Goal: Transaction & Acquisition: Purchase product/service

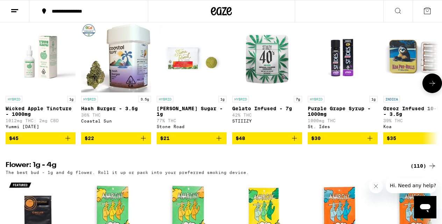
scroll to position [578, 0]
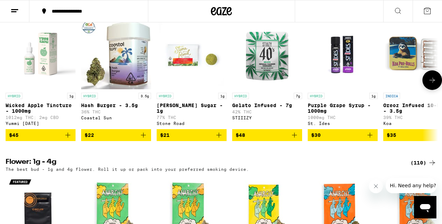
click at [240, 108] on p "Gelato Infused - 7g" at bounding box center [267, 105] width 70 height 6
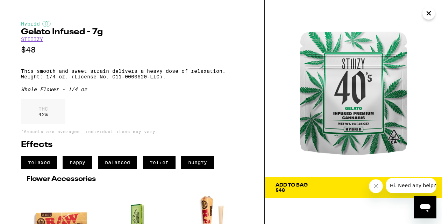
click at [42, 42] on link "STIIIZY" at bounding box center [32, 39] width 22 height 6
click at [36, 41] on link "STIIIZY" at bounding box center [32, 39] width 22 height 6
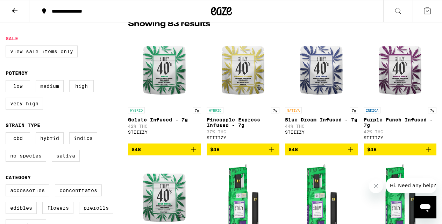
scroll to position [188, 0]
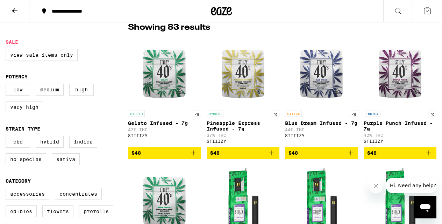
click at [196, 153] on icon "Add to bag" at bounding box center [193, 153] width 8 height 8
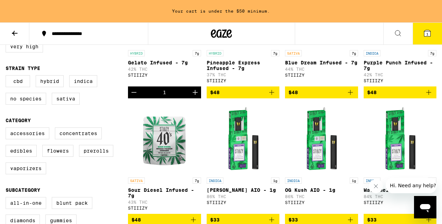
scroll to position [252, 0]
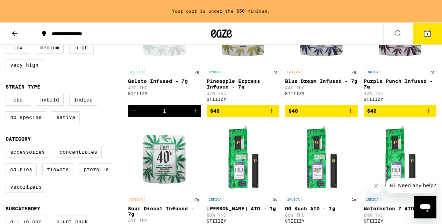
click at [351, 115] on icon "Add to bag" at bounding box center [350, 111] width 8 height 8
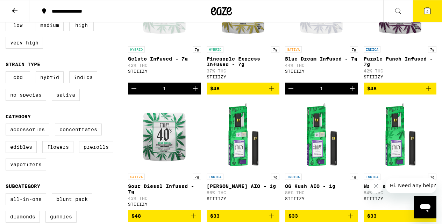
scroll to position [230, 0]
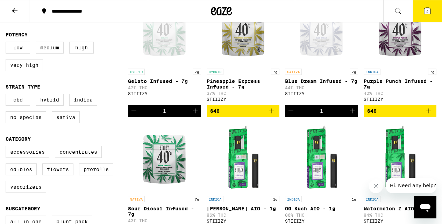
click at [12, 13] on icon at bounding box center [14, 11] width 8 height 8
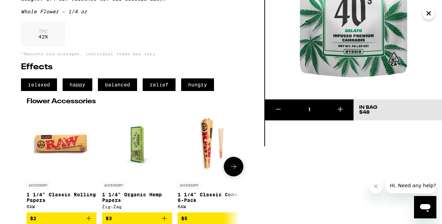
scroll to position [89, 0]
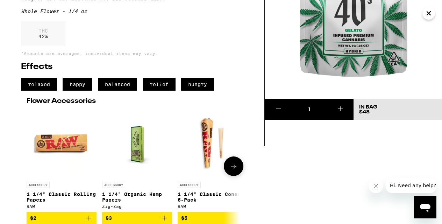
click at [212, 214] on span "$5" at bounding box center [212, 218] width 63 height 8
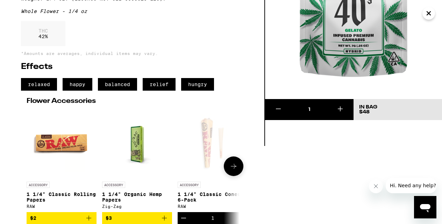
click at [92, 214] on icon "Add to bag" at bounding box center [89, 218] width 8 height 8
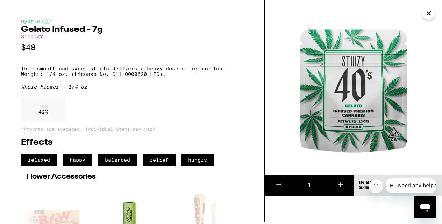
scroll to position [0, 0]
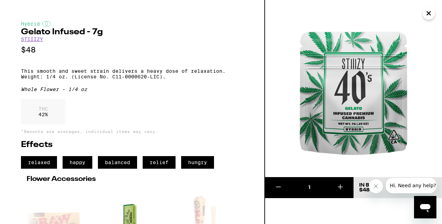
click at [426, 16] on icon "Close" at bounding box center [428, 13] width 8 height 10
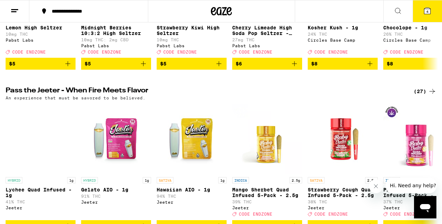
scroll to position [141, 0]
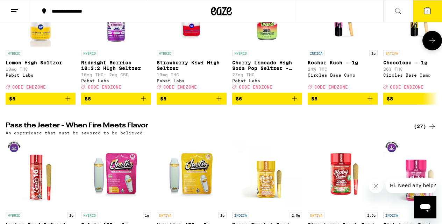
click at [297, 103] on icon "Add to bag" at bounding box center [294, 98] width 8 height 8
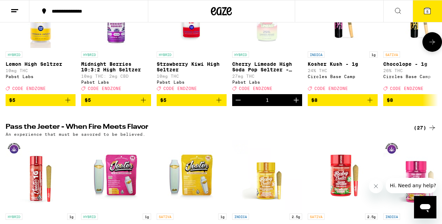
scroll to position [139, 0]
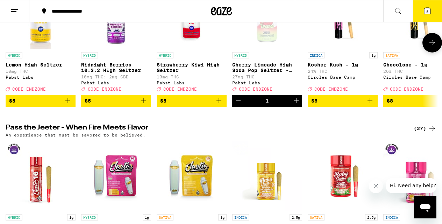
click at [434, 40] on button at bounding box center [432, 43] width 20 height 20
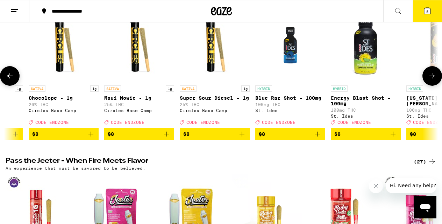
scroll to position [0, 354]
click at [429, 74] on button at bounding box center [432, 76] width 20 height 20
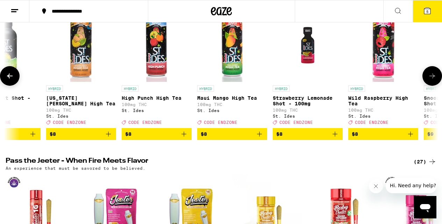
scroll to position [0, 714]
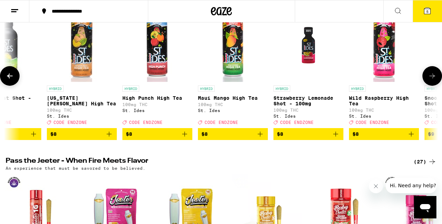
click at [182, 136] on icon "Add to bag" at bounding box center [184, 133] width 5 height 5
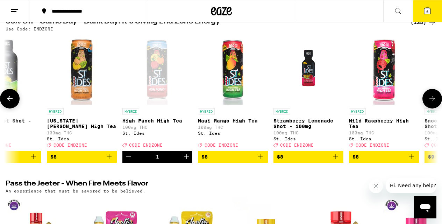
scroll to position [80, 0]
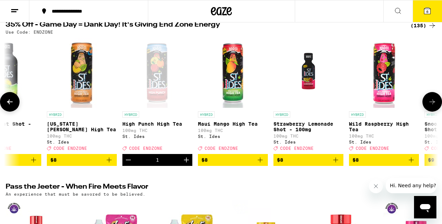
click at [425, 101] on button at bounding box center [432, 102] width 20 height 20
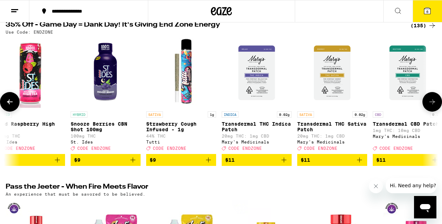
scroll to position [0, 1068]
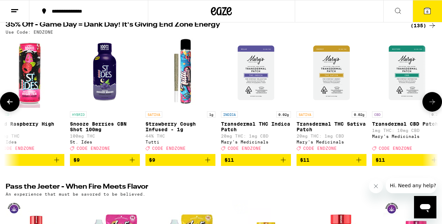
click at [425, 101] on button at bounding box center [432, 102] width 20 height 20
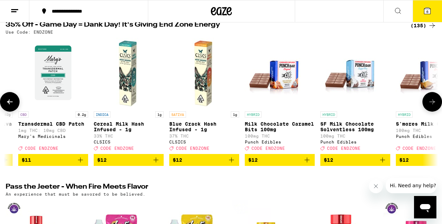
scroll to position [0, 1423]
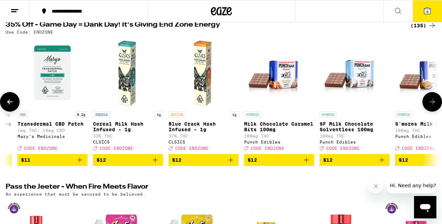
click at [425, 101] on button at bounding box center [432, 102] width 20 height 20
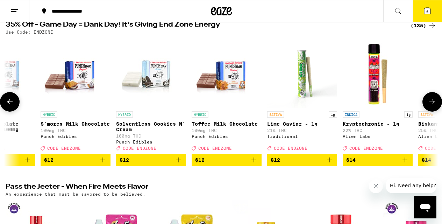
click at [425, 101] on button at bounding box center [432, 102] width 20 height 20
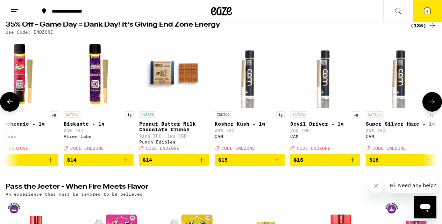
click at [425, 101] on button at bounding box center [432, 102] width 20 height 20
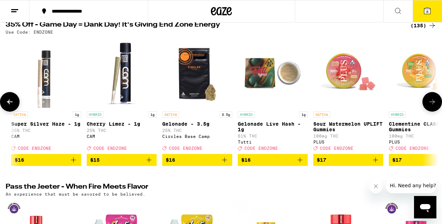
click at [425, 101] on button at bounding box center [432, 102] width 20 height 20
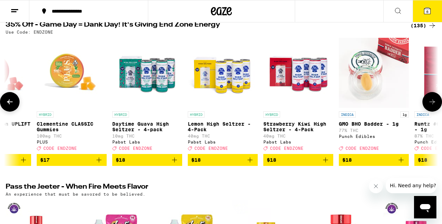
scroll to position [0, 2840]
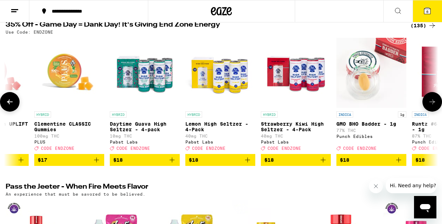
click at [11, 103] on icon at bounding box center [10, 102] width 8 height 8
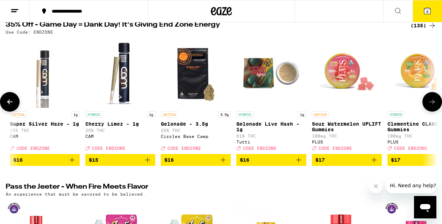
scroll to position [0, 2486]
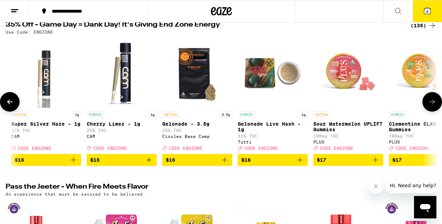
click at [299, 164] on icon "Add to bag" at bounding box center [300, 160] width 8 height 8
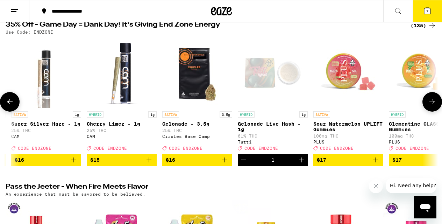
click at [431, 106] on icon at bounding box center [432, 102] width 8 height 8
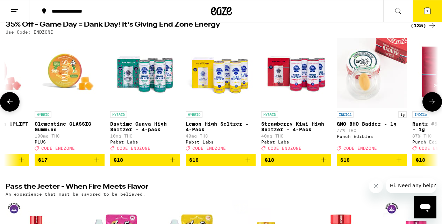
scroll to position [0, 2840]
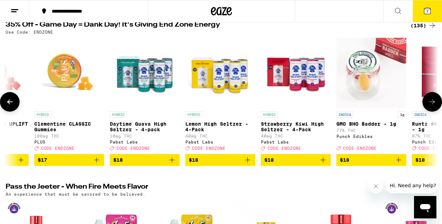
click at [431, 106] on icon at bounding box center [432, 102] width 8 height 8
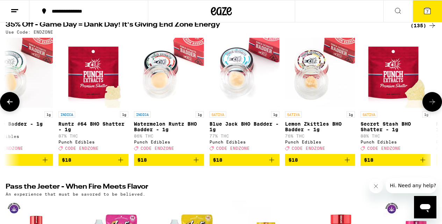
scroll to position [0, 3195]
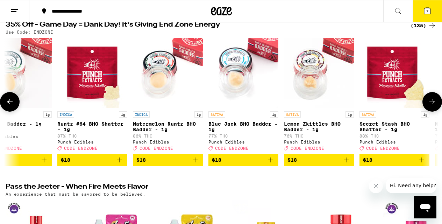
click at [192, 160] on button "$18" at bounding box center [168, 160] width 70 height 12
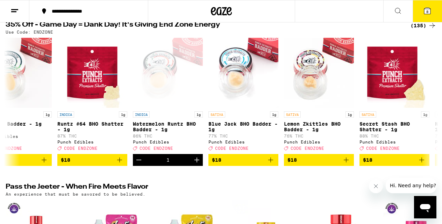
click at [424, 16] on button "8" at bounding box center [426, 11] width 29 height 22
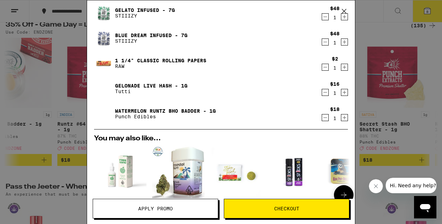
scroll to position [100, 0]
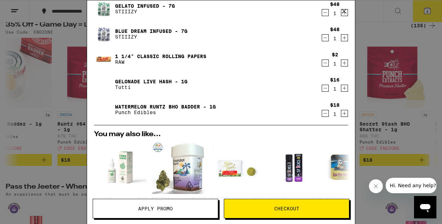
click at [180, 201] on button "Apply Promo" at bounding box center [155, 209] width 125 height 20
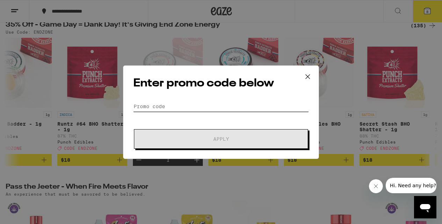
click at [180, 110] on input "Promo Code" at bounding box center [220, 106] width 175 height 10
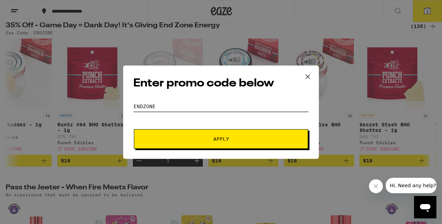
type input "endzone"
click at [134, 129] on button "Apply" at bounding box center [221, 139] width 174 height 20
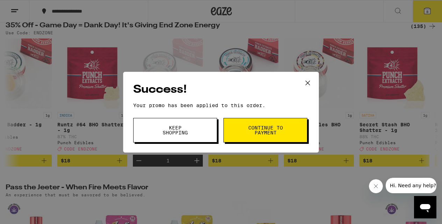
click at [249, 127] on span "Continue to payment" at bounding box center [265, 130] width 36 height 10
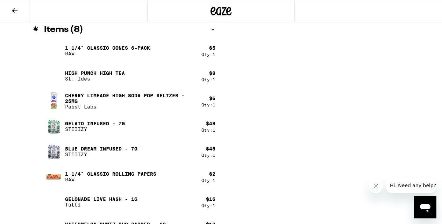
scroll to position [396, 0]
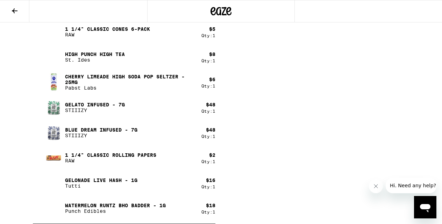
click at [9, 11] on button at bounding box center [14, 11] width 29 height 22
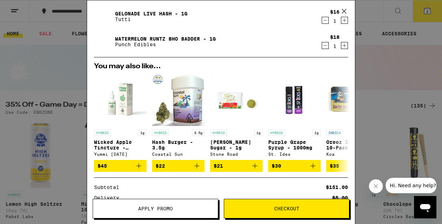
scroll to position [169, 0]
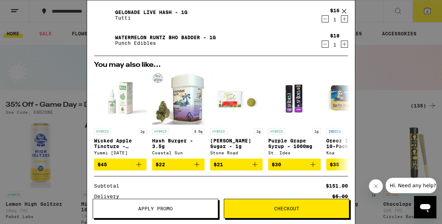
click at [345, 12] on icon at bounding box center [344, 11] width 4 height 4
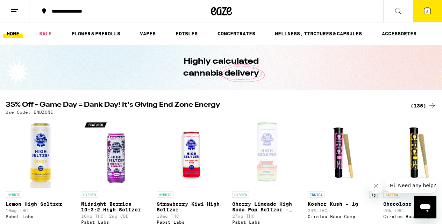
click at [427, 7] on icon at bounding box center [427, 11] width 8 height 8
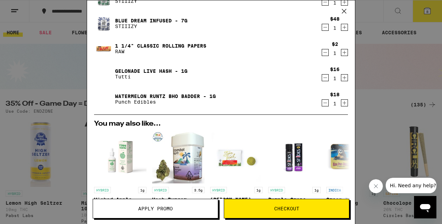
scroll to position [111, 0]
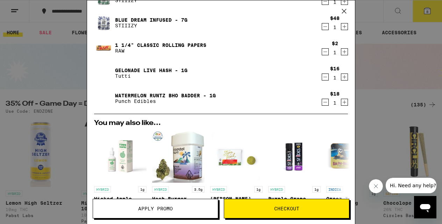
click at [101, 72] on img at bounding box center [104, 73] width 20 height 20
drag, startPoint x: 128, startPoint y: 74, endPoint x: 115, endPoint y: 74, distance: 12.9
click at [127, 74] on p "Tutti" at bounding box center [151, 76] width 72 height 6
click at [97, 75] on img at bounding box center [104, 73] width 20 height 20
click at [107, 74] on img at bounding box center [104, 73] width 20 height 20
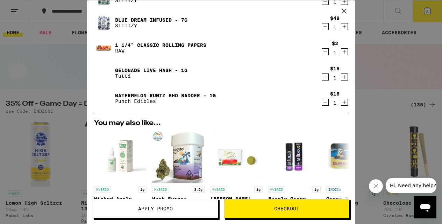
click at [201, 72] on div "Gelonade Live Hash - 1g Tutti" at bounding box center [207, 73] width 227 height 20
click at [327, 77] on icon "Decrement" at bounding box center [325, 77] width 6 height 8
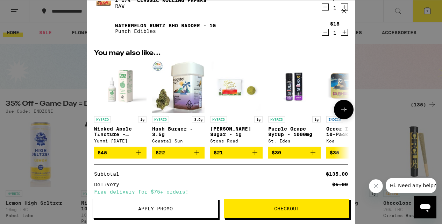
scroll to position [160, 0]
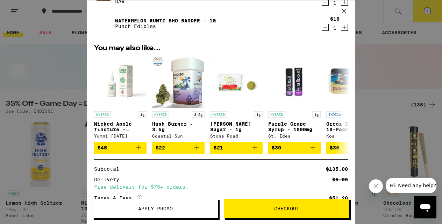
click at [38, 85] on div "Your Cart 1 1/4" Classic Cones 6-Pack RAW $5 1 High Punch High Tea St. Ides $8 …" at bounding box center [221, 112] width 442 height 224
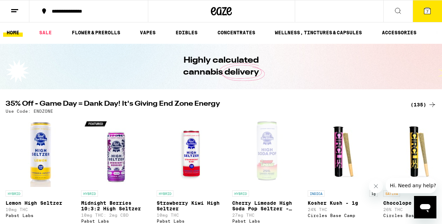
click at [434, 106] on icon at bounding box center [432, 104] width 8 height 8
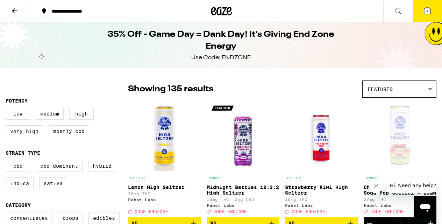
click at [17, 135] on label "Very High" at bounding box center [24, 131] width 37 height 12
click at [7, 109] on input "Very High" at bounding box center [7, 109] width 0 height 0
checkbox input "true"
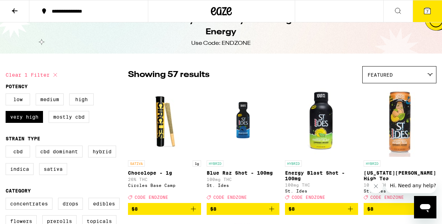
click at [19, 15] on button at bounding box center [14, 11] width 29 height 22
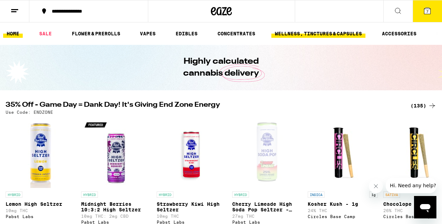
click at [326, 33] on link "WELLNESS, TINCTURES & CAPSULES" at bounding box center [318, 33] width 94 height 8
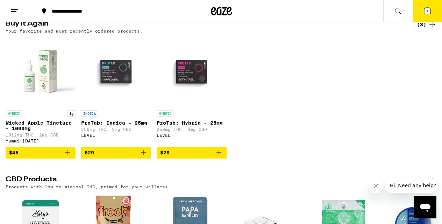
scroll to position [77, 0]
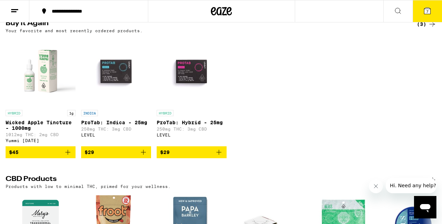
click at [67, 156] on icon "Add to bag" at bounding box center [68, 152] width 8 height 8
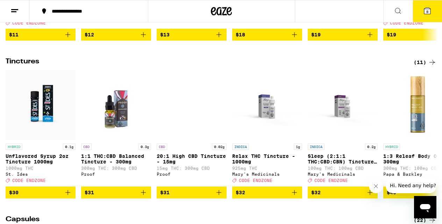
scroll to position [357, 0]
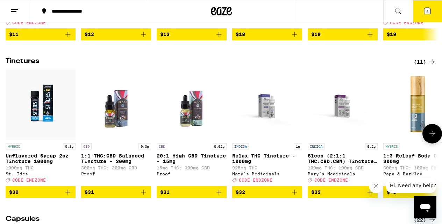
click at [433, 140] on button at bounding box center [432, 134] width 20 height 20
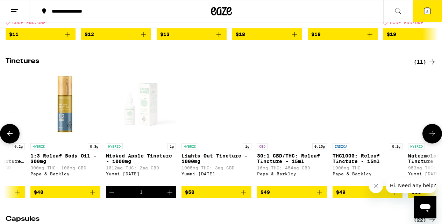
scroll to position [0, 354]
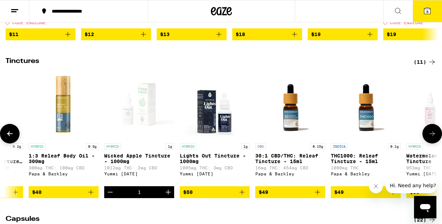
click at [433, 141] on button at bounding box center [432, 134] width 20 height 20
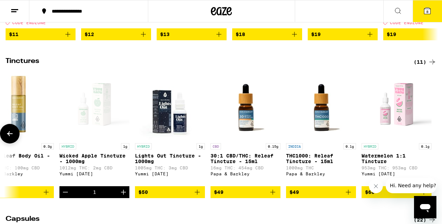
scroll to position [0, 400]
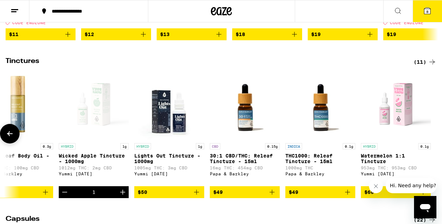
click at [398, 106] on img "Open page for Watermelon 1:1 Tincture from Yummi Karma" at bounding box center [396, 105] width 70 height 70
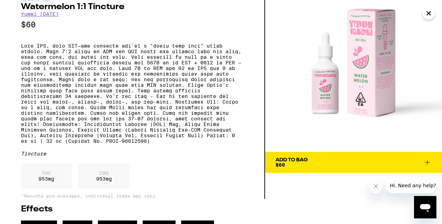
scroll to position [26, 0]
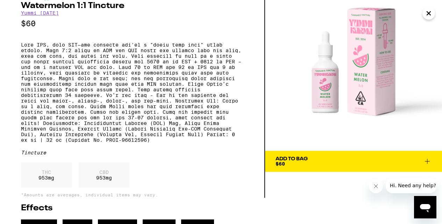
click at [307, 154] on button "Add To Bag $60" at bounding box center [353, 161] width 177 height 21
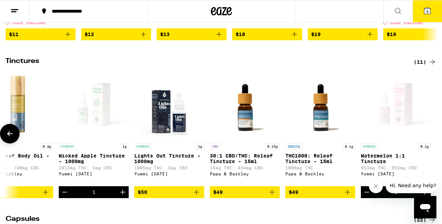
scroll to position [0, 400]
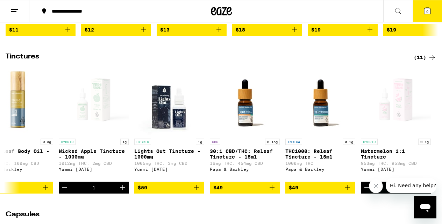
click at [428, 9] on icon at bounding box center [427, 11] width 6 height 6
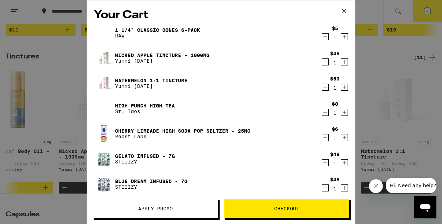
click at [328, 64] on icon "Decrement" at bounding box center [325, 62] width 6 height 8
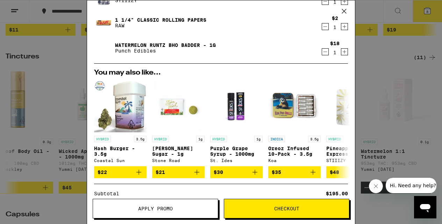
scroll to position [163, 0]
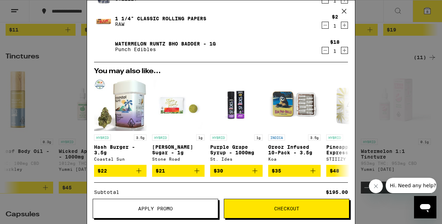
click at [373, 71] on div "Your Cart 1 1/4" Classic Cones 6-Pack RAW $5 1 Watermelon 1:1 Tincture Yummi Ka…" at bounding box center [221, 112] width 442 height 224
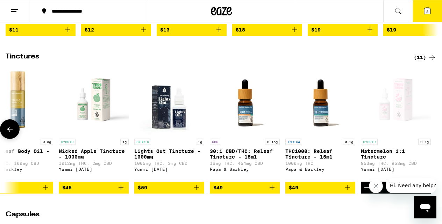
click at [14, 136] on button at bounding box center [10, 129] width 20 height 20
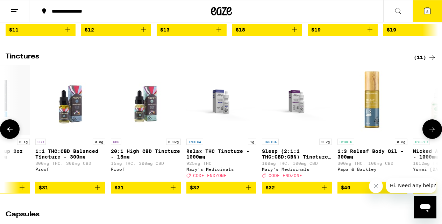
scroll to position [0, 45]
click at [214, 135] on img "Open page for Relax THC Tincture - 1000mg from Mary's Medicinals" at bounding box center [222, 100] width 70 height 70
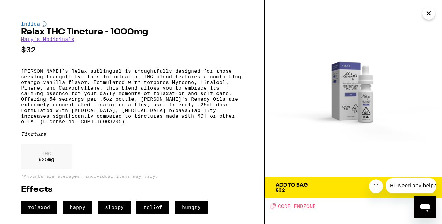
scroll to position [6, 0]
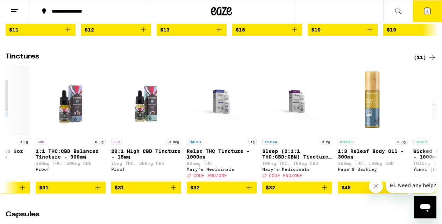
scroll to position [0, 45]
click at [429, 133] on icon at bounding box center [432, 129] width 8 height 8
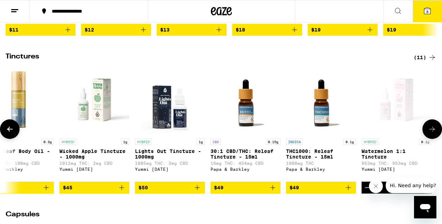
scroll to position [0, 400]
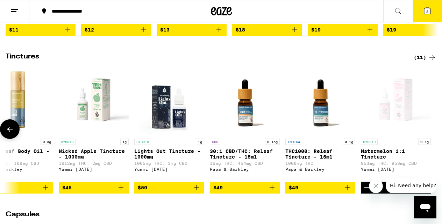
click at [9, 131] on icon at bounding box center [10, 129] width 6 height 5
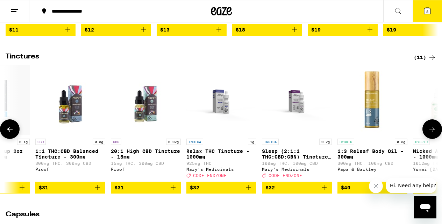
scroll to position [0, 45]
click at [9, 131] on icon at bounding box center [10, 129] width 6 height 5
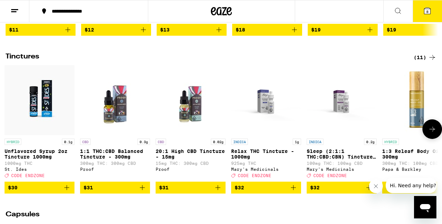
scroll to position [0, 0]
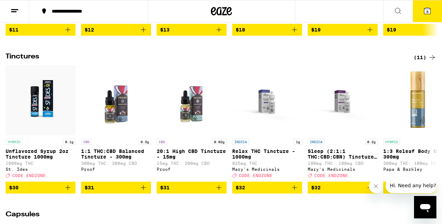
click at [431, 15] on button "8" at bounding box center [426, 11] width 29 height 22
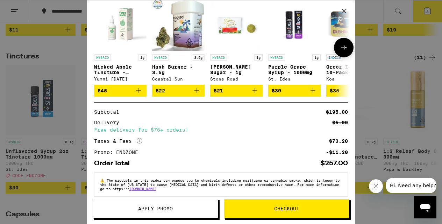
scroll to position [253, 0]
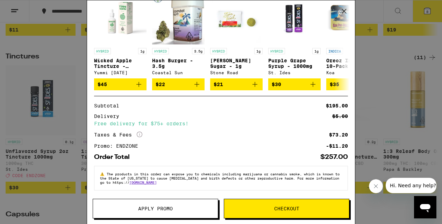
click at [198, 201] on button "Apply Promo" at bounding box center [155, 209] width 125 height 20
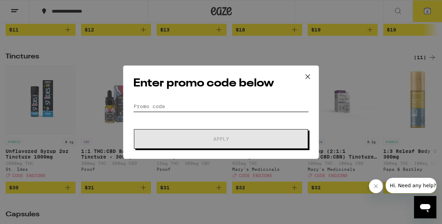
click at [211, 104] on input "Promo Code" at bounding box center [220, 106] width 175 height 10
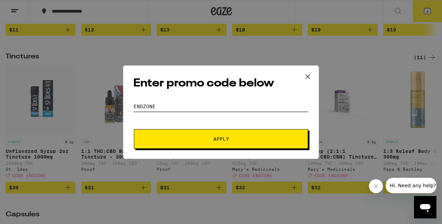
type input "endzone"
click at [134, 129] on button "Apply" at bounding box center [221, 139] width 174 height 20
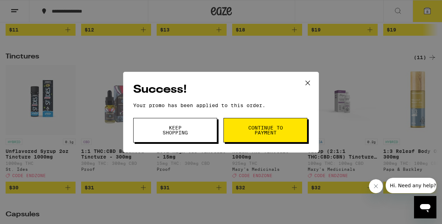
click at [236, 126] on button "Continue to payment" at bounding box center [265, 130] width 84 height 24
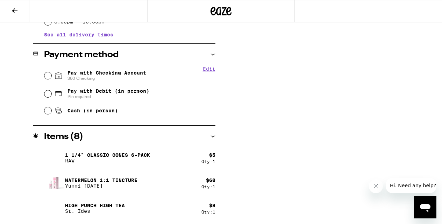
scroll to position [266, 0]
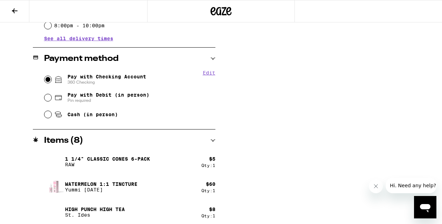
click at [45, 79] on input "Pay with Checking Account 360 Checking" at bounding box center [47, 79] width 7 height 7
radio input "true"
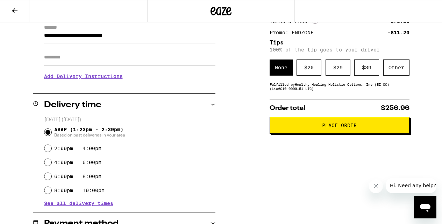
scroll to position [102, 0]
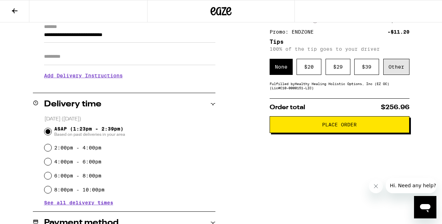
click at [403, 75] on div "Other" at bounding box center [396, 67] width 26 height 16
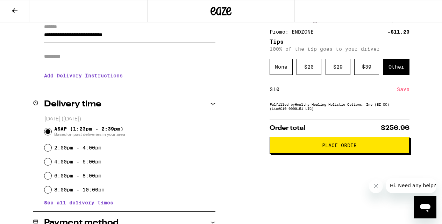
type input "10"
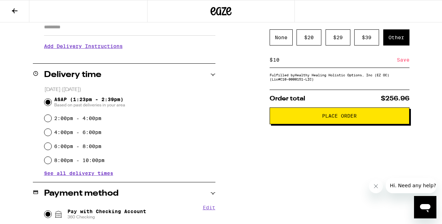
scroll to position [59, 0]
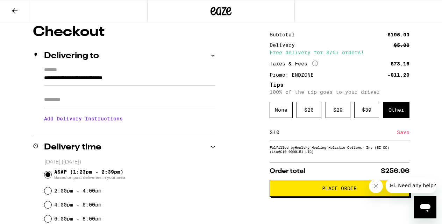
click at [403, 134] on div "Save" at bounding box center [403, 131] width 13 height 15
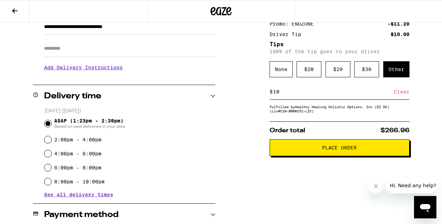
scroll to position [110, 0]
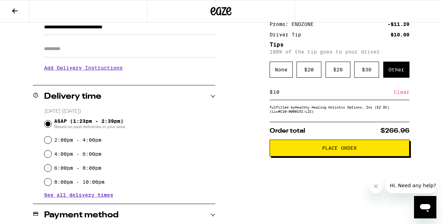
click at [291, 149] on span "Place Order" at bounding box center [339, 147] width 128 height 5
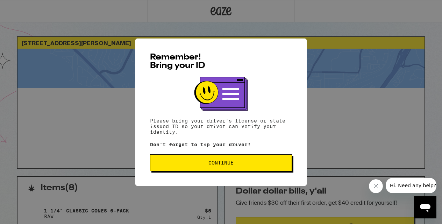
click at [280, 167] on button "Continue" at bounding box center [221, 162] width 142 height 17
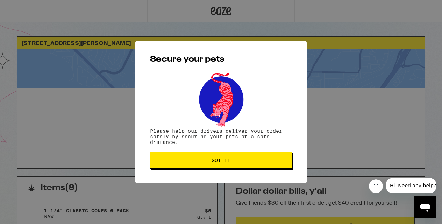
click at [280, 167] on button "Got it" at bounding box center [221, 160] width 142 height 17
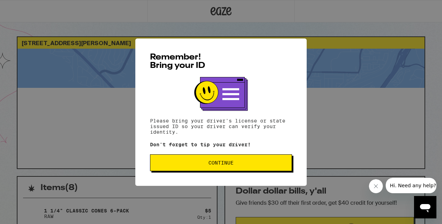
click at [244, 165] on span "Continue" at bounding box center [221, 162] width 130 height 5
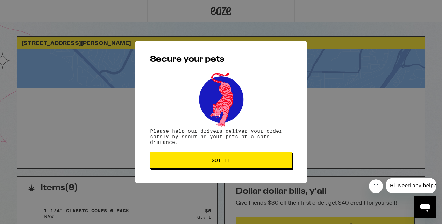
click at [244, 166] on button "Got it" at bounding box center [221, 160] width 142 height 17
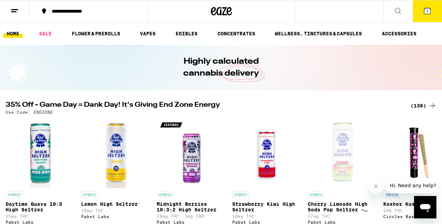
click at [17, 12] on icon at bounding box center [14, 11] width 8 height 8
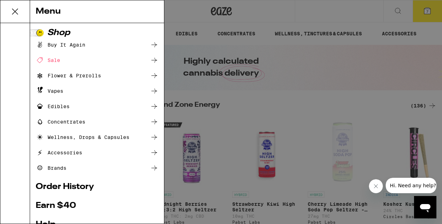
scroll to position [2, 0]
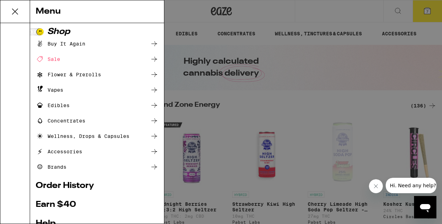
click at [82, 186] on link "Order History" at bounding box center [97, 185] width 123 height 8
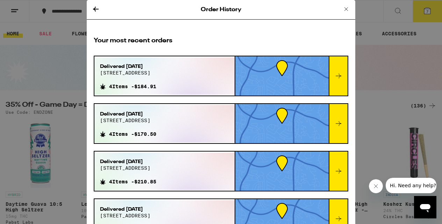
click at [94, 10] on icon at bounding box center [96, 9] width 8 height 8
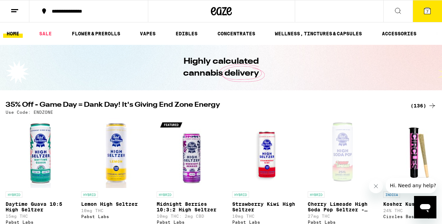
click at [420, 14] on button "7" at bounding box center [426, 11] width 29 height 22
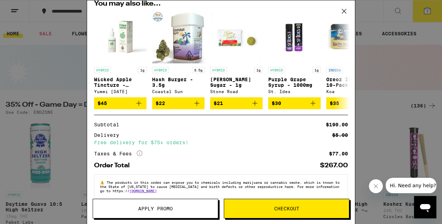
scroll to position [217, 0]
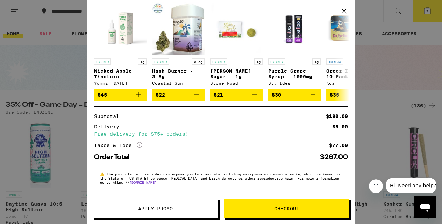
click at [411, 70] on div "Your Cart Watermelon 1:1 Tincture Yummi Karma $60 1 High Punch High Tea St. Ide…" at bounding box center [221, 112] width 442 height 224
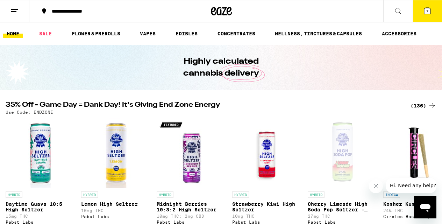
click at [429, 8] on icon at bounding box center [427, 11] width 6 height 6
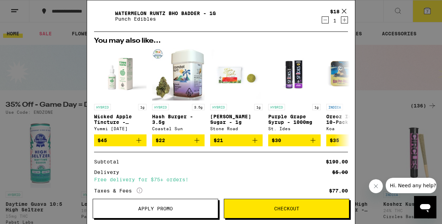
scroll to position [217, 0]
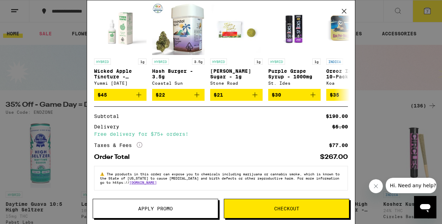
click at [345, 8] on icon at bounding box center [344, 11] width 10 height 10
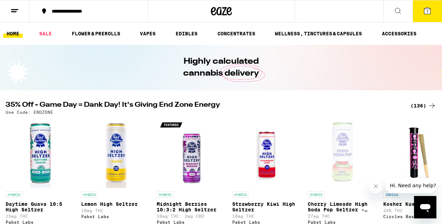
click at [424, 16] on button "7" at bounding box center [426, 11] width 29 height 22
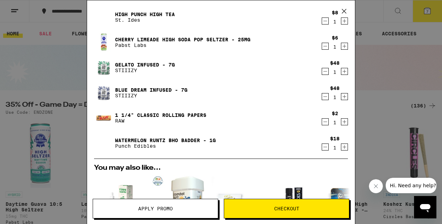
scroll to position [42, 0]
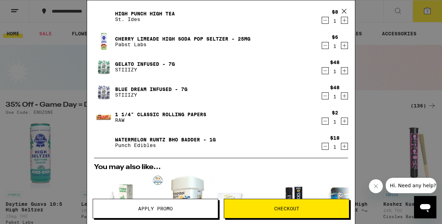
click at [192, 203] on button "Apply Promo" at bounding box center [155, 209] width 125 height 20
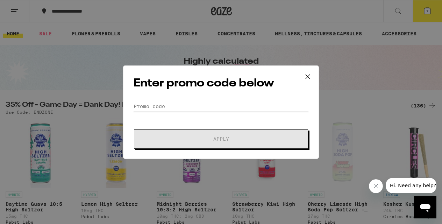
click at [224, 109] on input "Promo Code" at bounding box center [220, 106] width 175 height 10
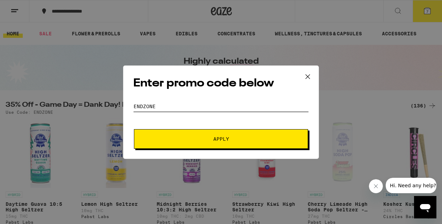
type input "endzone"
click at [134, 129] on button "Apply" at bounding box center [221, 139] width 174 height 20
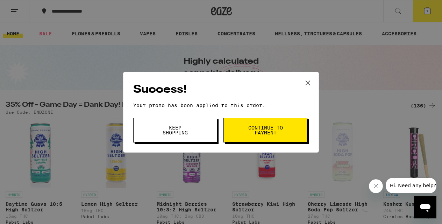
click at [252, 121] on button "Continue to payment" at bounding box center [265, 130] width 84 height 24
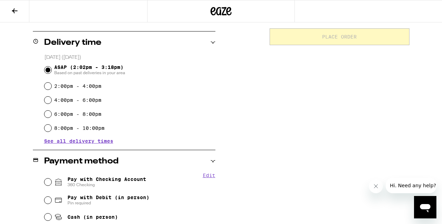
scroll to position [170, 0]
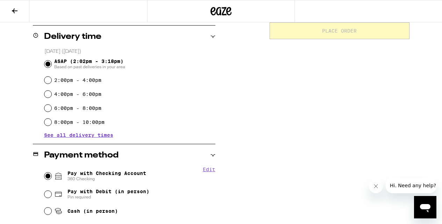
click at [50, 177] on input "Pay with Checking Account 360 Checking" at bounding box center [47, 175] width 7 height 7
radio input "true"
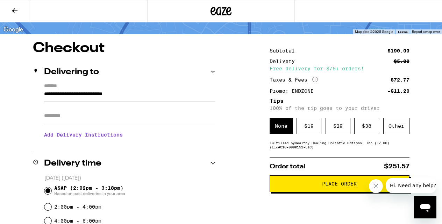
scroll to position [0, 0]
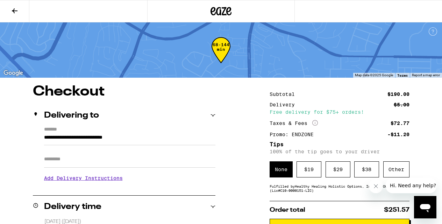
click at [12, 13] on icon at bounding box center [14, 11] width 8 height 8
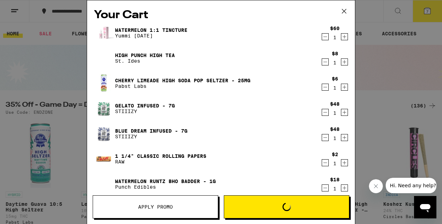
click at [342, 14] on icon at bounding box center [344, 11] width 10 height 10
click at [347, 10] on icon at bounding box center [344, 11] width 10 height 10
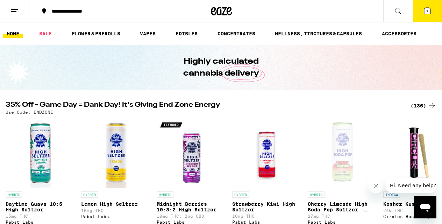
click at [394, 11] on icon at bounding box center [398, 11] width 8 height 8
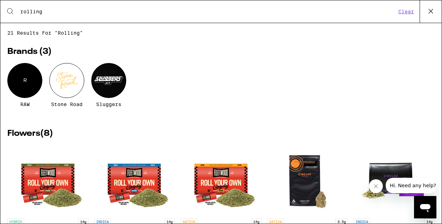
type input "rolling"
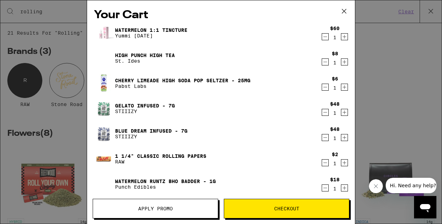
click at [346, 10] on icon at bounding box center [344, 11] width 10 height 10
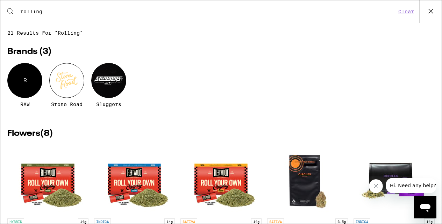
click at [426, 9] on icon at bounding box center [430, 11] width 10 height 10
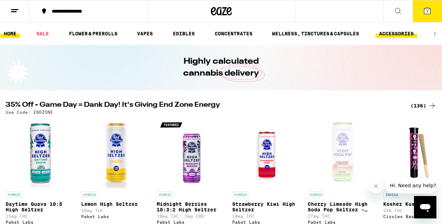
scroll to position [0, 24]
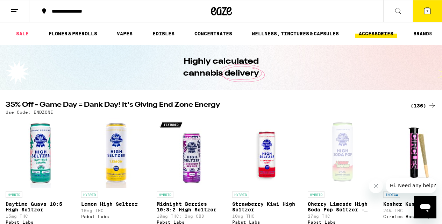
click at [378, 31] on link "ACCESSORIES" at bounding box center [376, 33] width 42 height 8
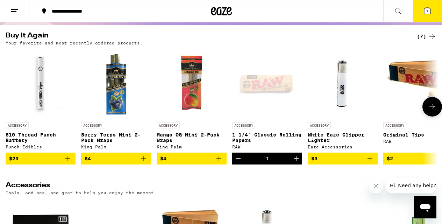
scroll to position [67, 0]
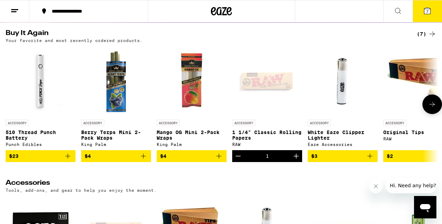
click at [429, 108] on icon at bounding box center [432, 104] width 8 height 8
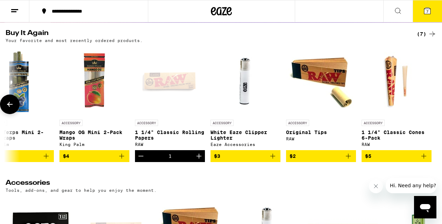
scroll to position [0, 98]
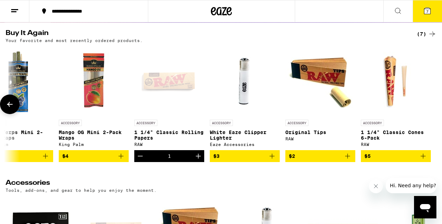
click at [425, 158] on icon "Add to bag" at bounding box center [423, 156] width 8 height 8
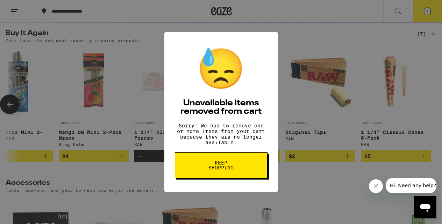
click at [214, 162] on button "Keep Shopping" at bounding box center [221, 165] width 93 height 26
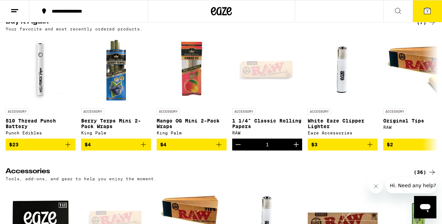
scroll to position [78, 0]
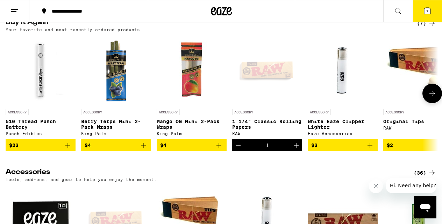
click at [141, 148] on icon "Add to bag" at bounding box center [143, 145] width 8 height 8
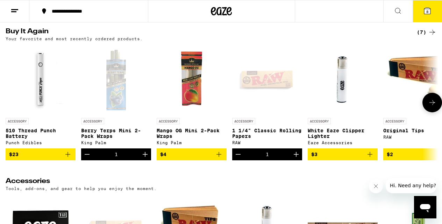
scroll to position [66, 0]
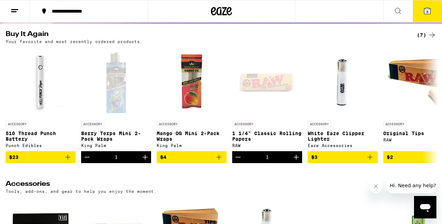
click at [428, 10] on icon at bounding box center [427, 11] width 6 height 6
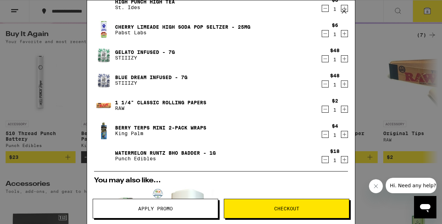
scroll to position [54, 0]
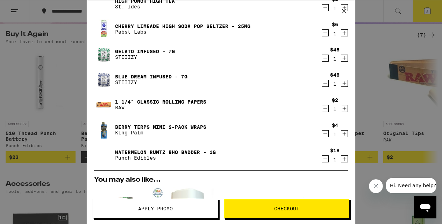
click at [346, 110] on icon "Increment" at bounding box center [344, 108] width 6 height 8
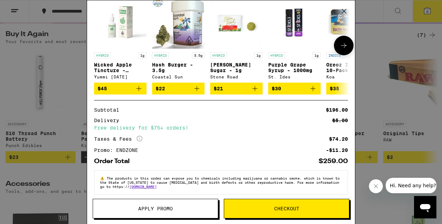
scroll to position [253, 0]
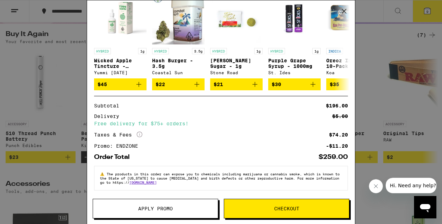
click at [302, 214] on button "Checkout" at bounding box center [286, 209] width 125 height 20
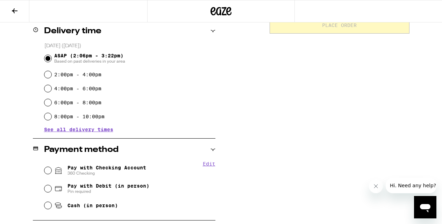
scroll to position [180, 0]
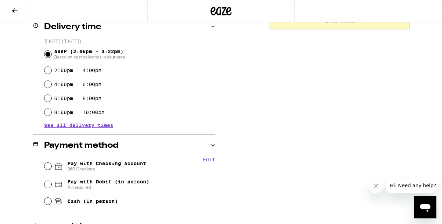
click at [53, 167] on div "Pay with Checking Account 360 Checking" at bounding box center [129, 166] width 171 height 18
click at [51, 167] on input "Pay with Checking Account 360 Checking" at bounding box center [47, 166] width 7 height 7
radio input "true"
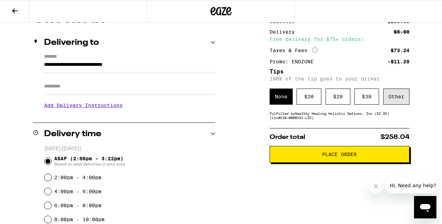
scroll to position [70, 0]
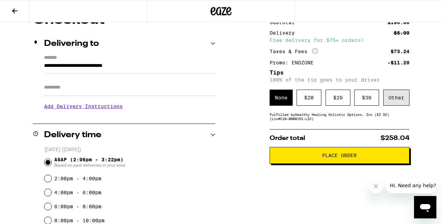
click at [390, 94] on div "Other" at bounding box center [396, 97] width 26 height 16
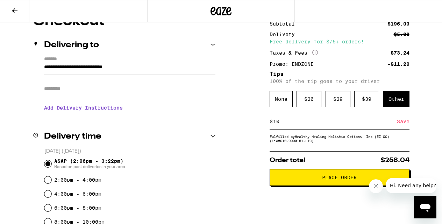
type input "10"
click at [397, 121] on div "Save" at bounding box center [403, 121] width 13 height 15
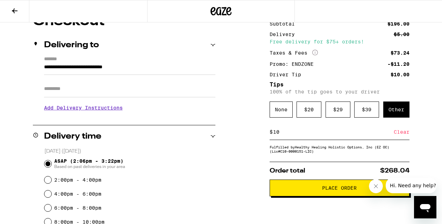
click at [336, 194] on button "Place Order" at bounding box center [339, 187] width 140 height 17
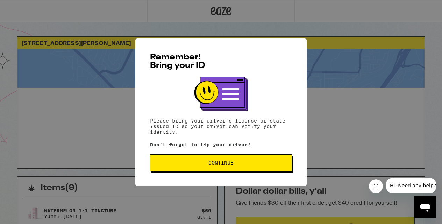
click at [285, 165] on span "Continue" at bounding box center [221, 162] width 130 height 5
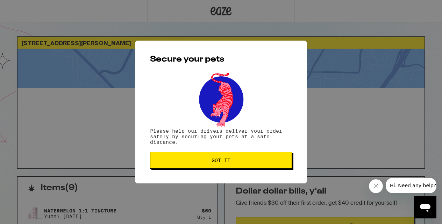
click at [285, 166] on button "Got it" at bounding box center [221, 160] width 142 height 17
